Goal: Task Accomplishment & Management: Manage account settings

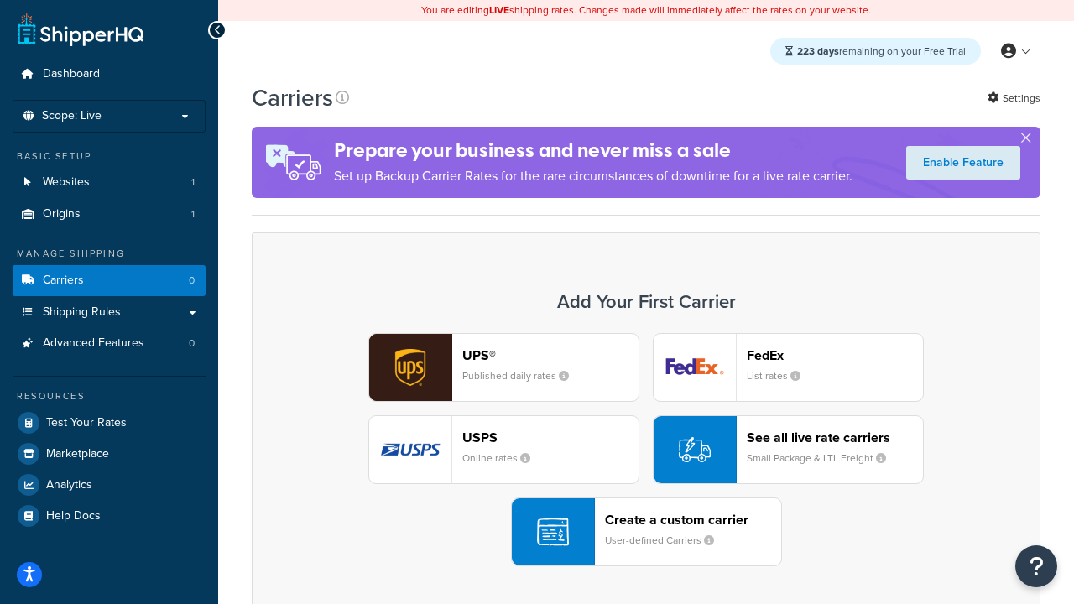
click at [646, 450] on div "UPS® Published daily rates FedEx List rates USPS Online rates See all live rate…" at bounding box center [645, 449] width 753 height 233
click at [835, 355] on header "FedEx" at bounding box center [835, 355] width 176 height 16
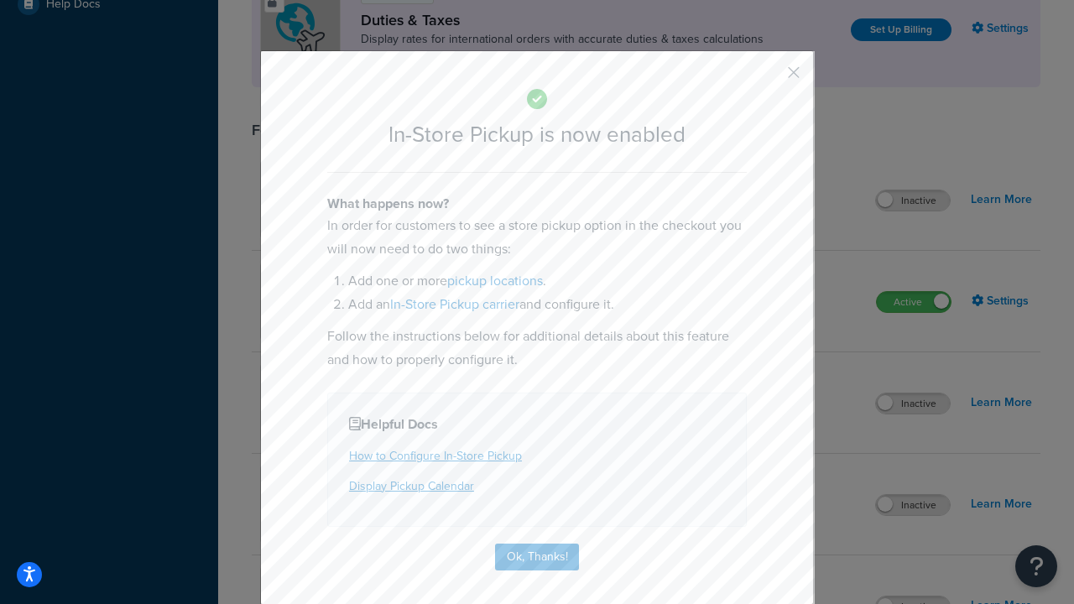
click at [768, 78] on button "button" at bounding box center [769, 78] width 4 height 4
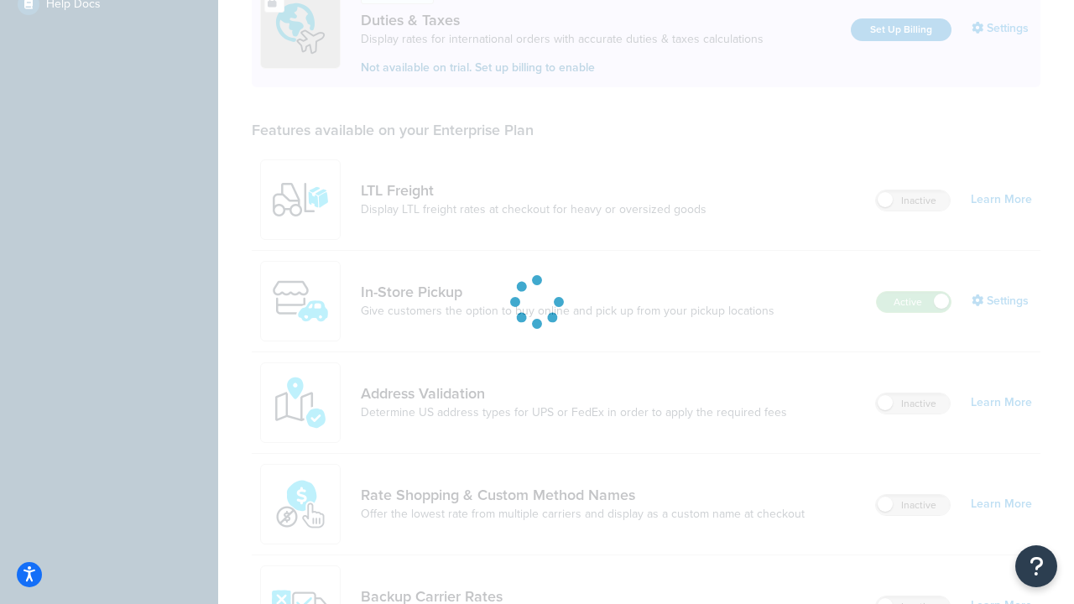
scroll to position [512, 0]
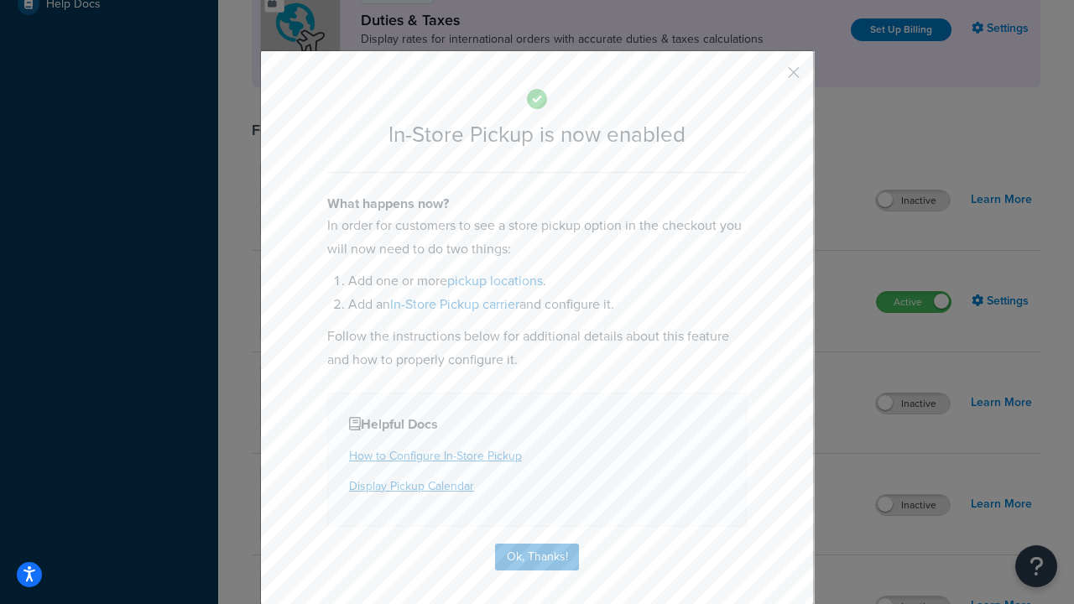
click at [768, 76] on button "button" at bounding box center [769, 78] width 4 height 4
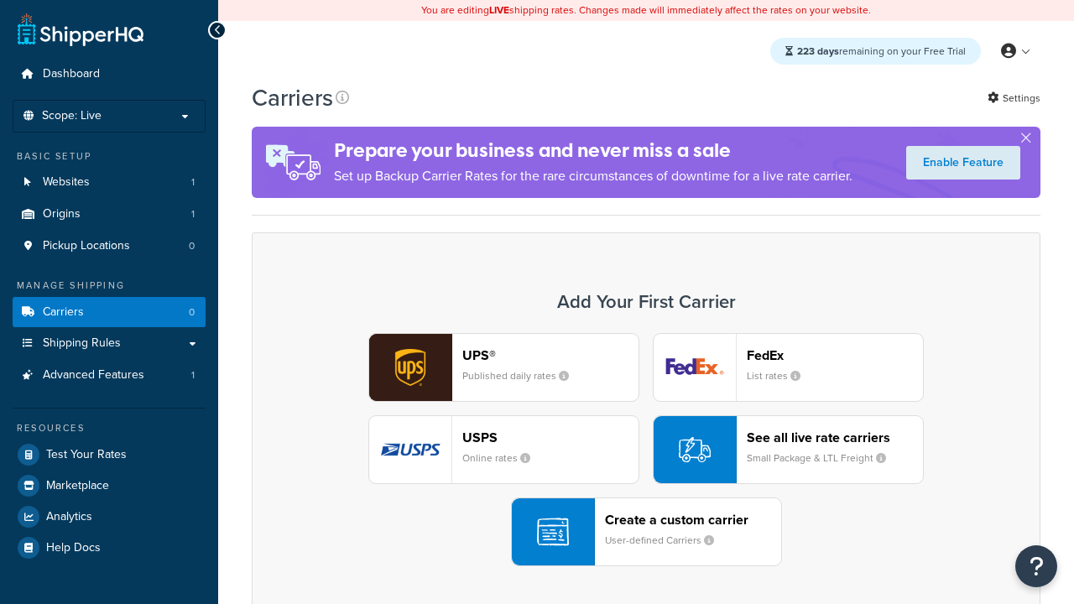
click at [646, 450] on div "UPS® Published daily rates FedEx List rates USPS Online rates See all live rate…" at bounding box center [645, 449] width 753 height 233
click at [646, 532] on div "Create a custom carrier User-defined Carriers" at bounding box center [693, 532] width 176 height 40
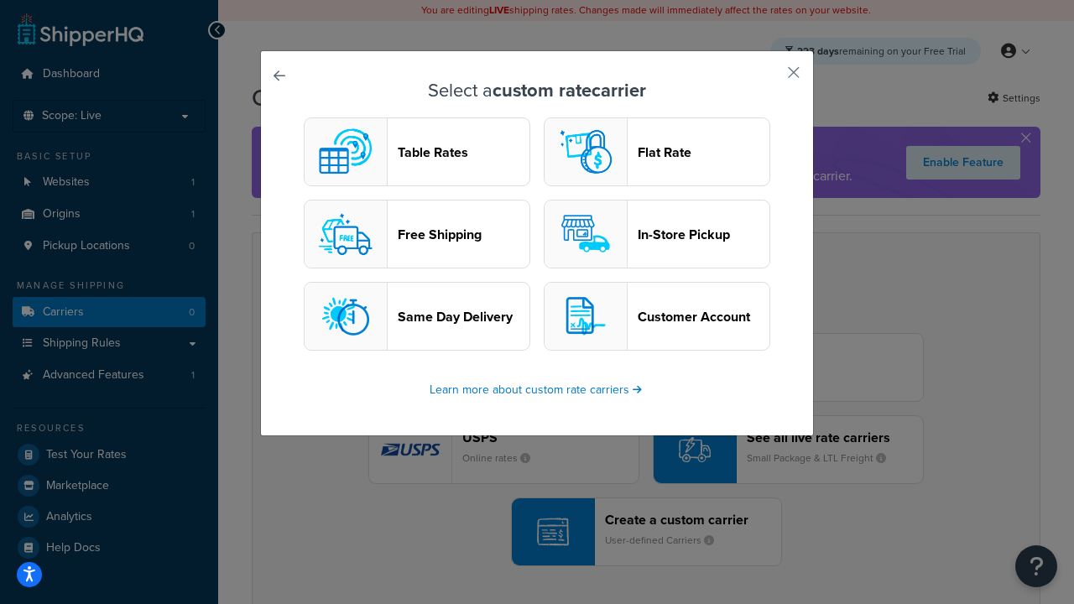
click at [657, 234] on header "In-Store Pickup" at bounding box center [703, 234] width 132 height 16
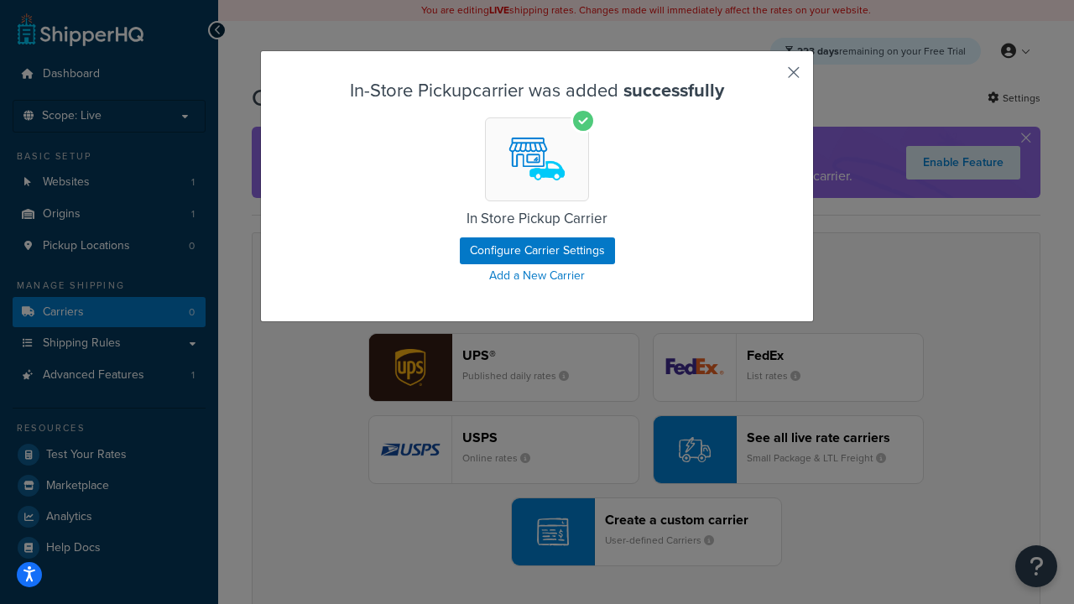
click at [768, 78] on button "button" at bounding box center [769, 78] width 4 height 4
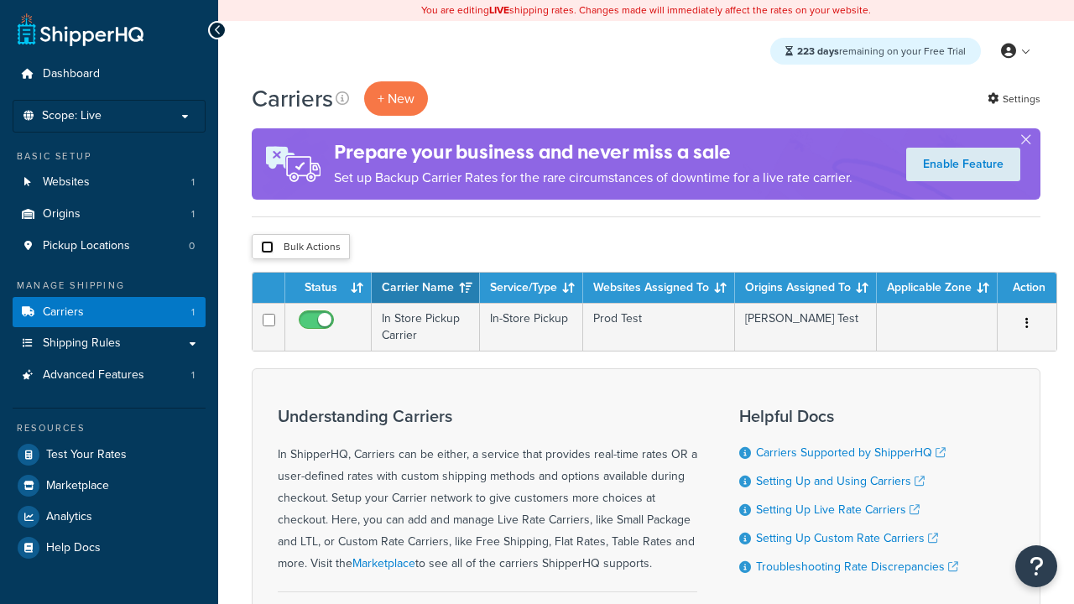
click at [267, 247] on input "checkbox" at bounding box center [267, 247] width 13 height 13
checkbox input "true"
click at [0, 0] on button "Duplicate" at bounding box center [0, 0] width 0 height 0
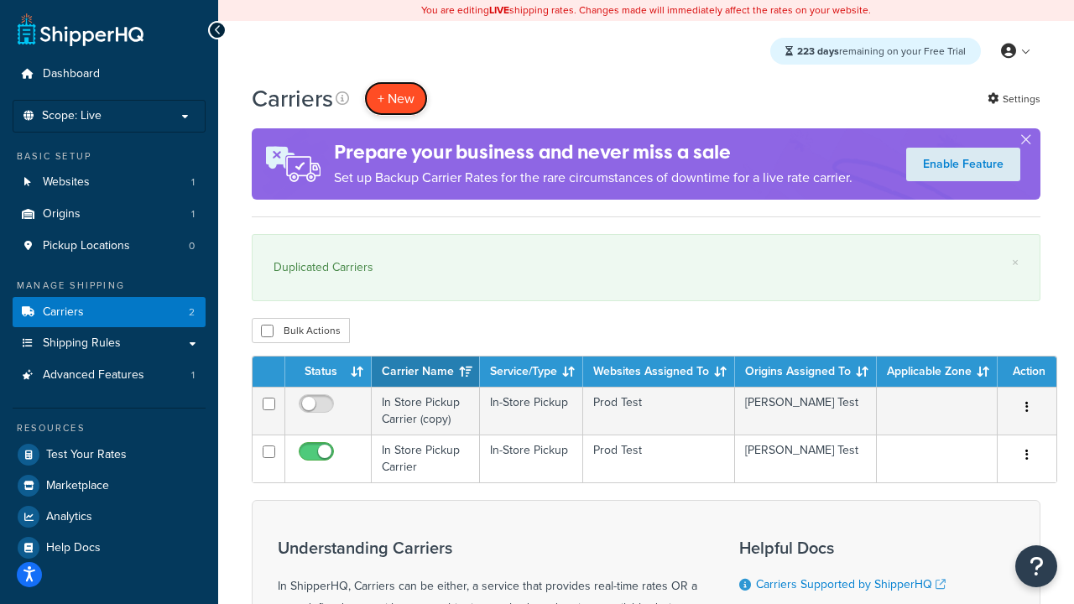
click at [396, 98] on button "+ New" at bounding box center [396, 98] width 64 height 34
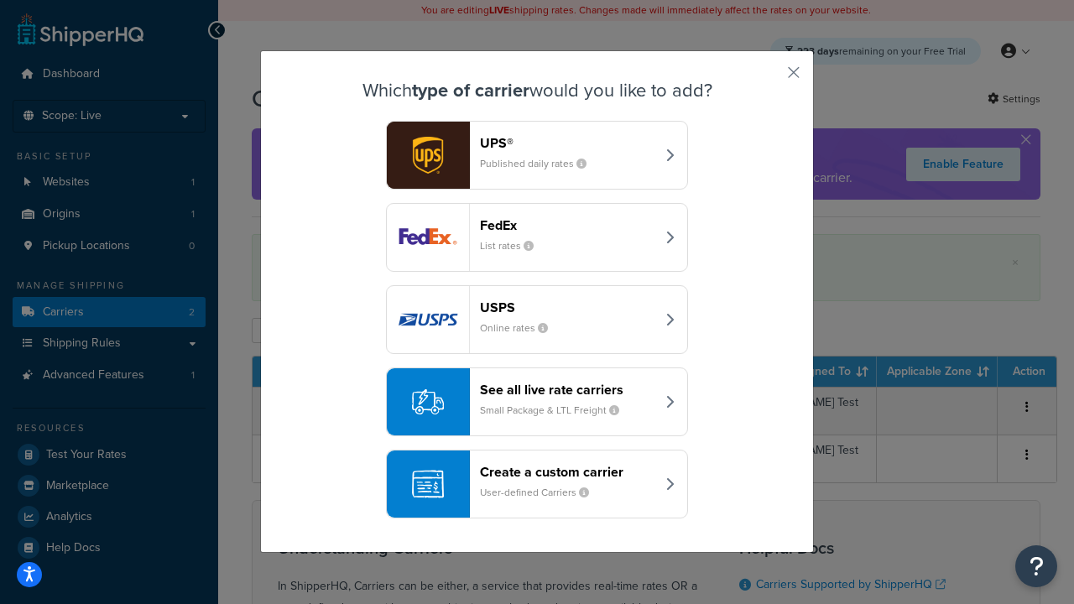
click at [537, 484] on div "Create a custom carrier User-defined Carriers" at bounding box center [567, 484] width 175 height 40
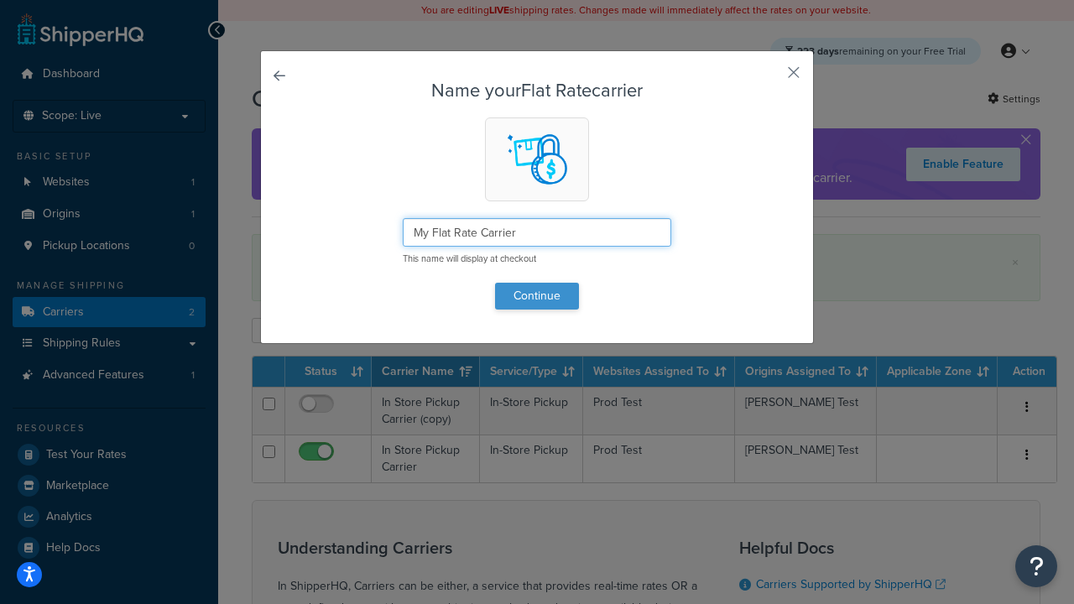
type input "My Flat Rate Carrier"
click at [537, 295] on button "Continue" at bounding box center [537, 296] width 84 height 27
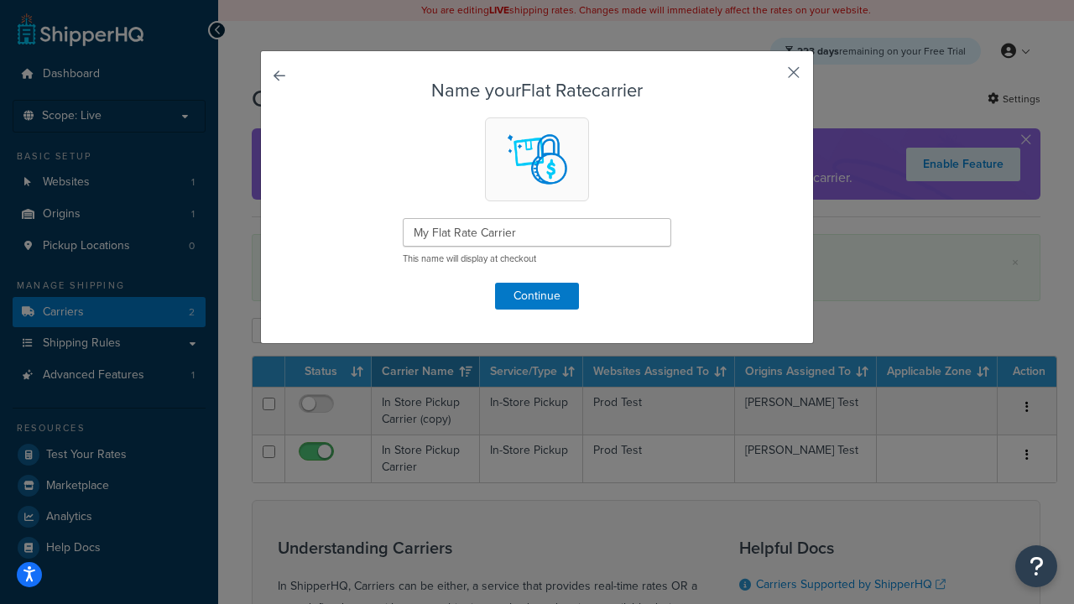
click at [768, 78] on button "button" at bounding box center [769, 78] width 4 height 4
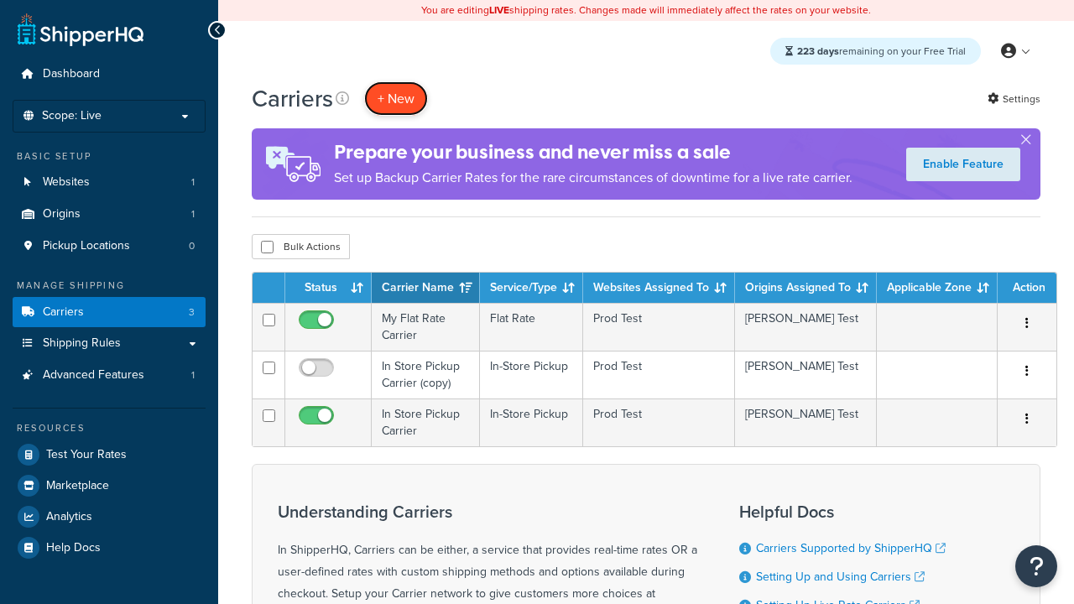
click at [396, 98] on button "+ New" at bounding box center [396, 98] width 64 height 34
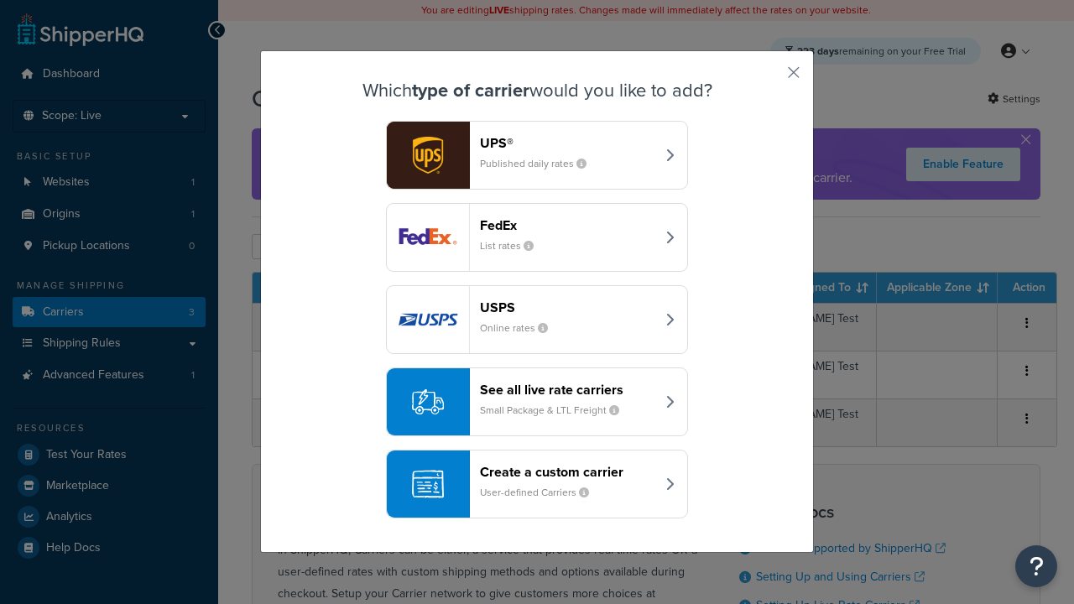
click at [537, 484] on div "Create a custom carrier User-defined Carriers" at bounding box center [567, 484] width 175 height 40
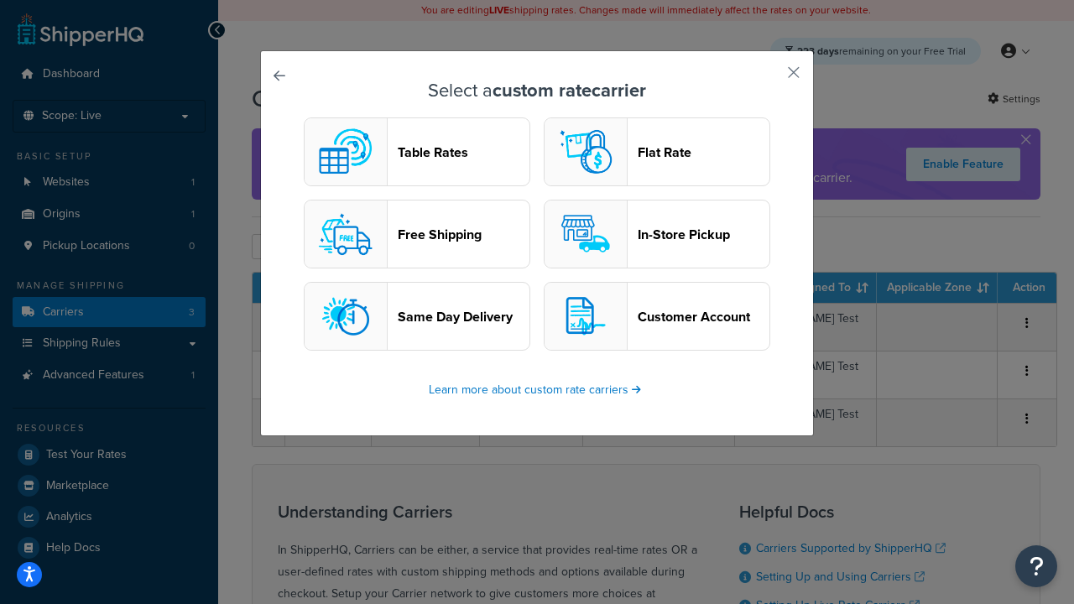
click at [417, 152] on header "Table Rates" at bounding box center [464, 152] width 132 height 16
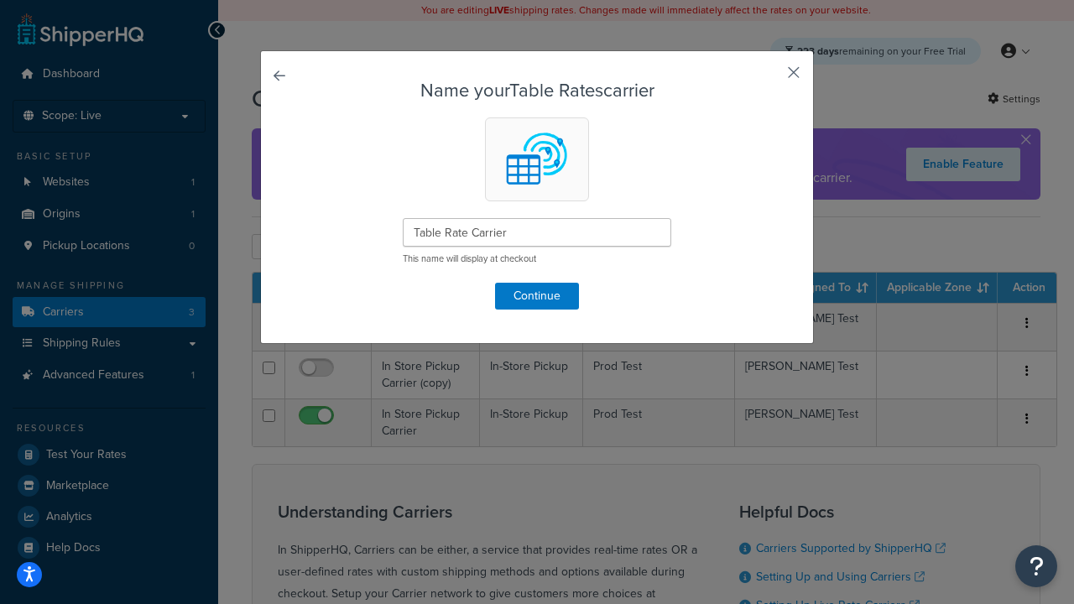
click at [768, 78] on button "button" at bounding box center [769, 78] width 4 height 4
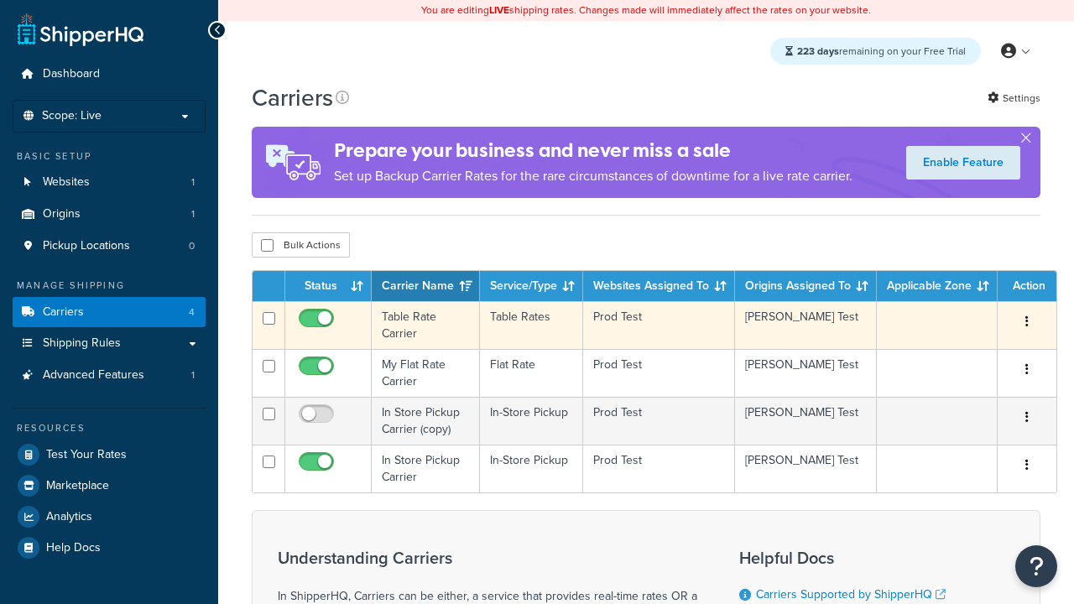
click at [1027, 323] on icon "button" at bounding box center [1026, 321] width 3 height 12
click at [0, 0] on link "Delete" at bounding box center [0, 0] width 0 height 0
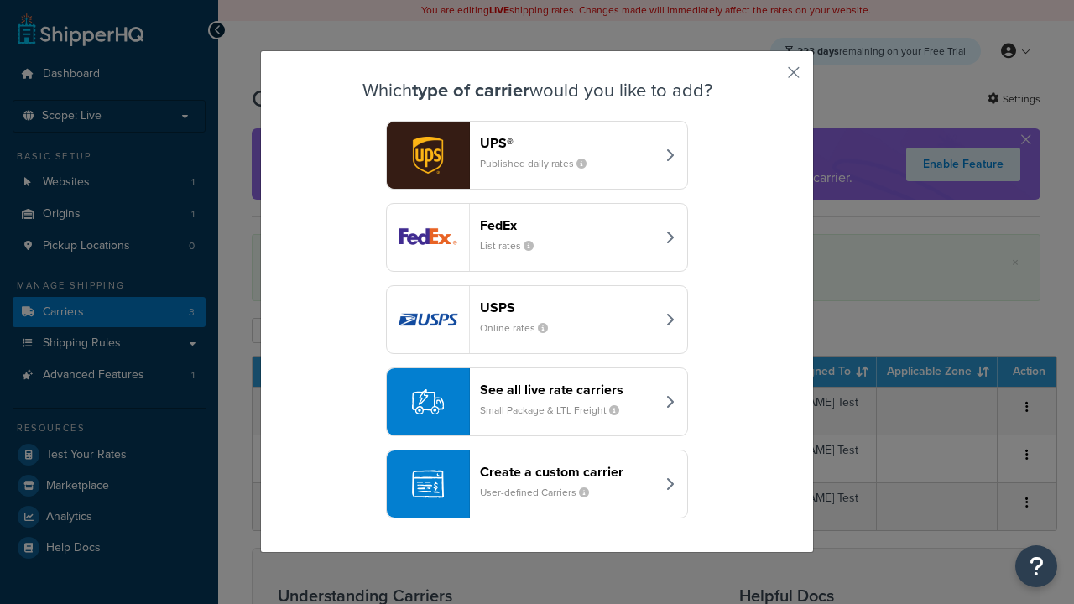
click at [537, 402] on div "See all live rate carriers Small Package & LTL Freight" at bounding box center [567, 402] width 175 height 40
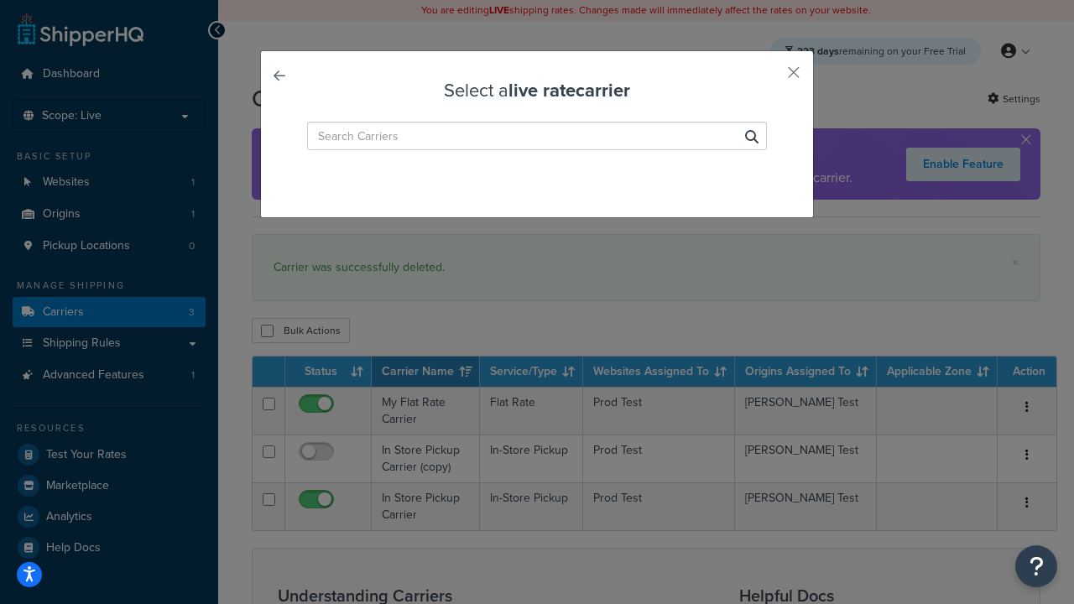
type input "Kuehne+Nagel LTL+"
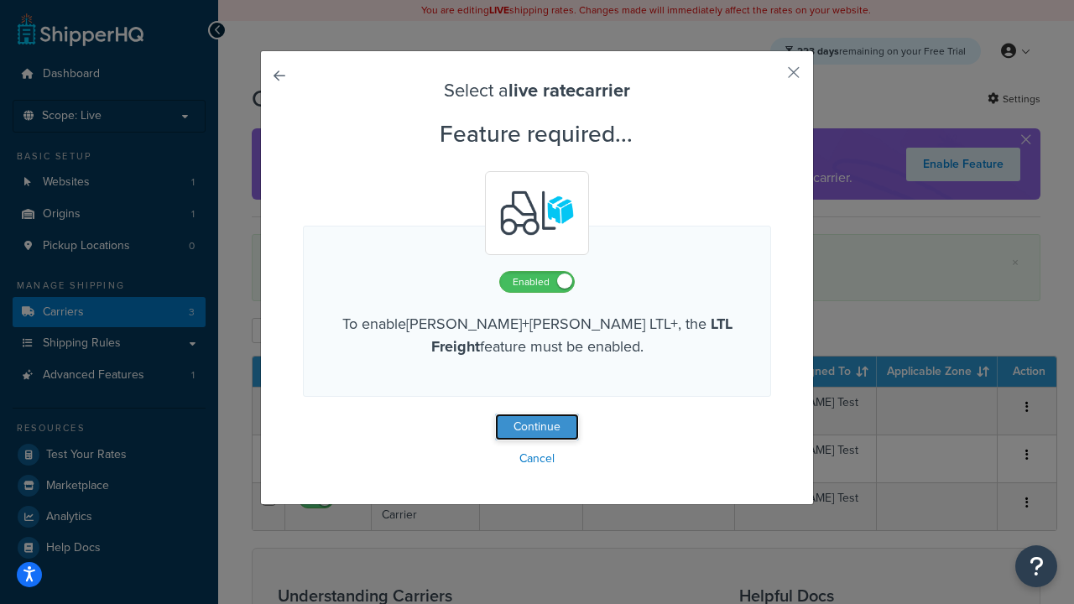
click at [537, 428] on button "Continue" at bounding box center [537, 427] width 84 height 27
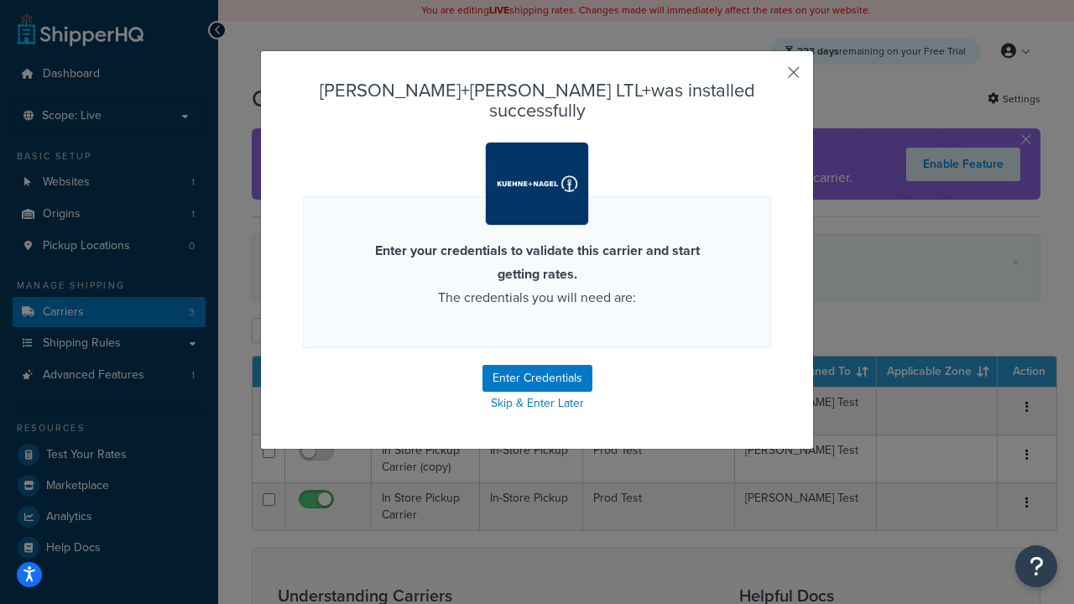
click at [768, 78] on button "button" at bounding box center [769, 78] width 4 height 4
